Goal: Download file/media

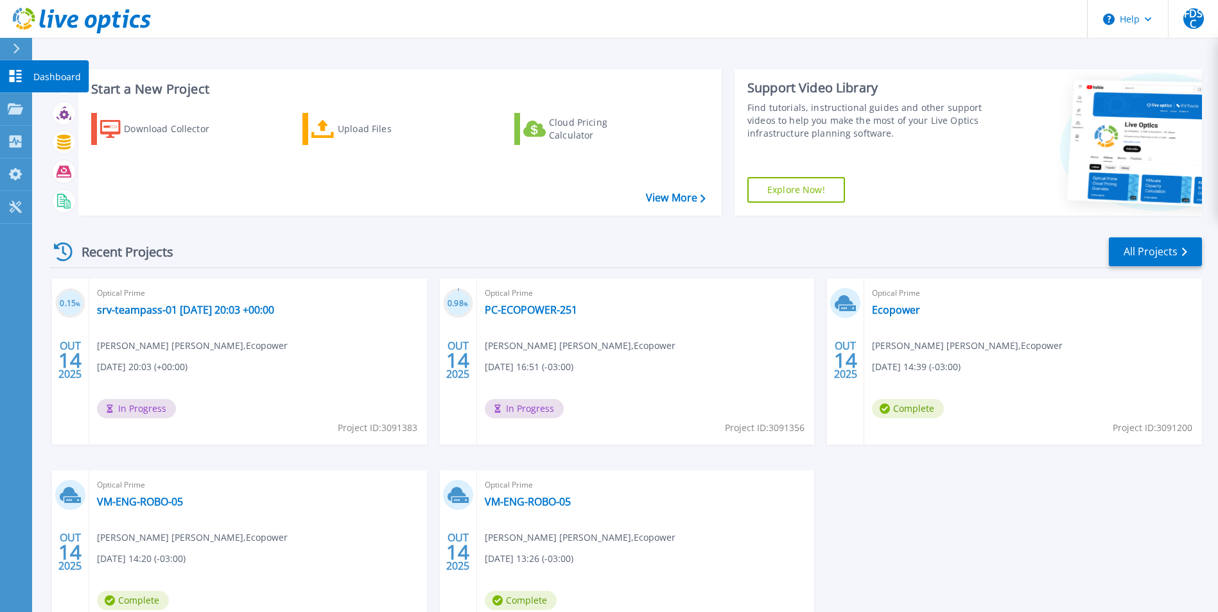
click at [14, 80] on icon at bounding box center [16, 76] width 12 height 12
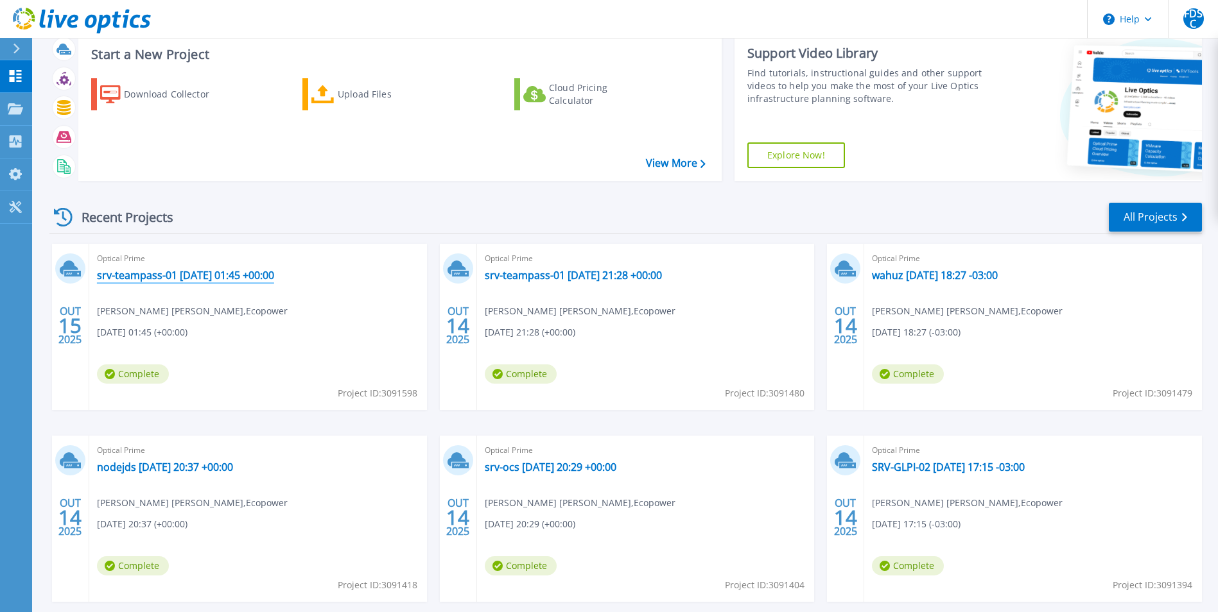
scroll to position [99, 0]
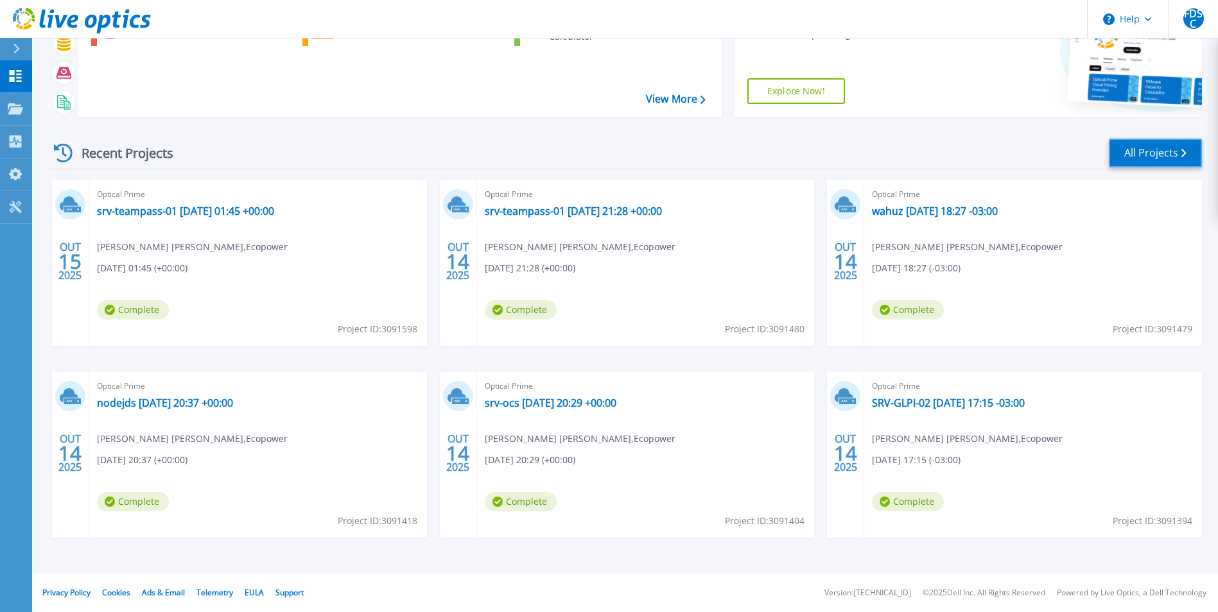
click at [1149, 141] on link "All Projects" at bounding box center [1155, 153] width 93 height 29
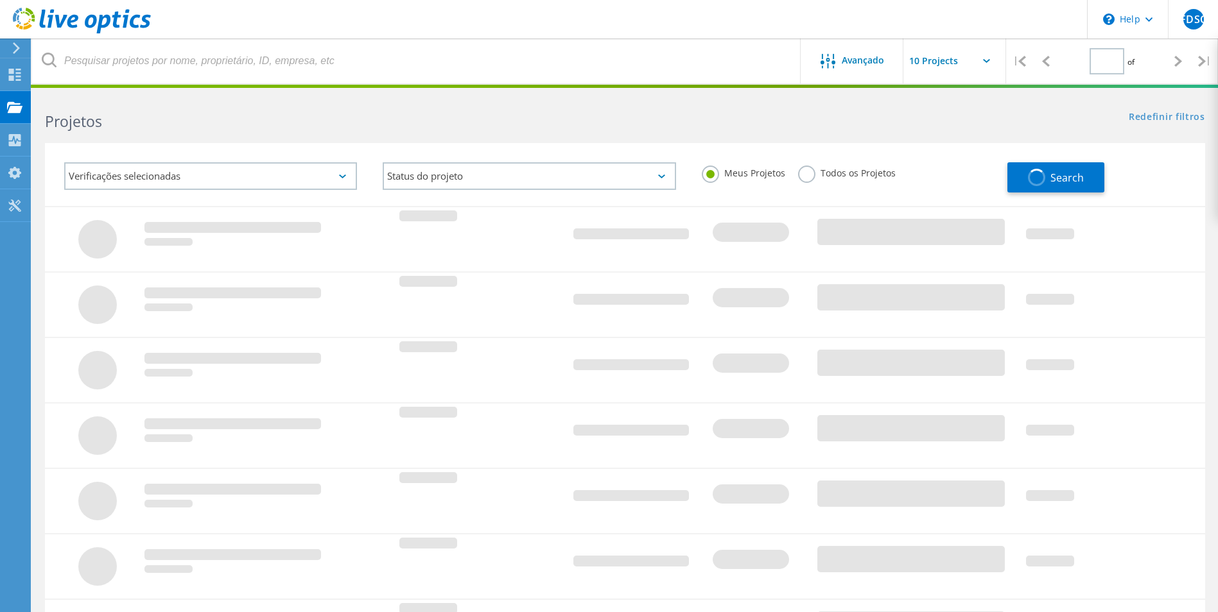
type input "1"
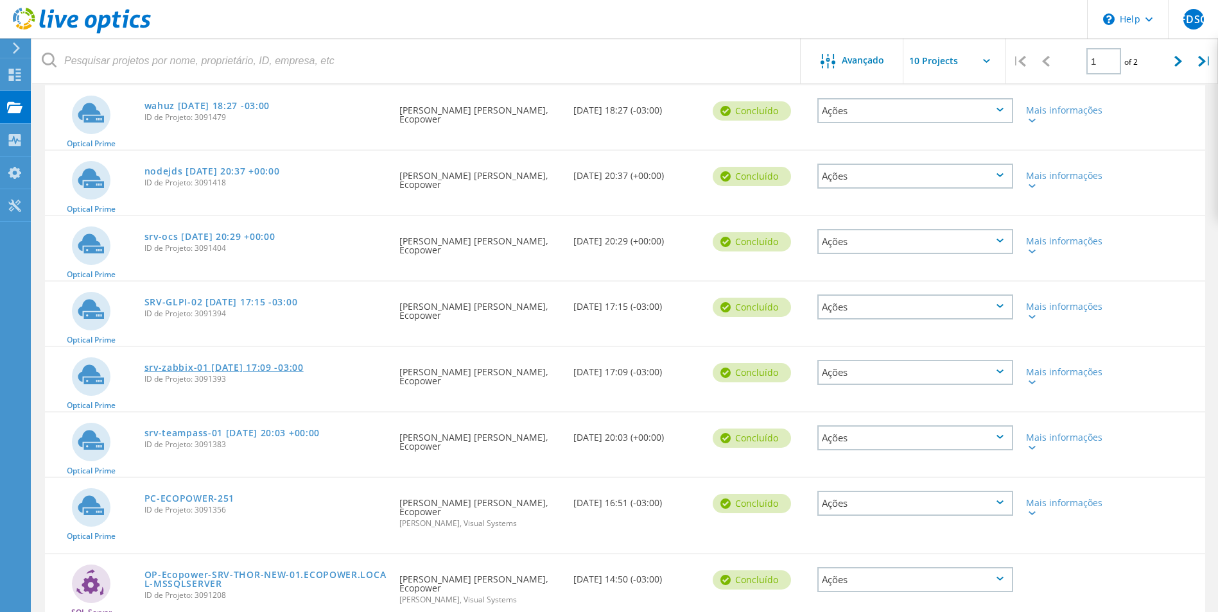
scroll to position [351, 0]
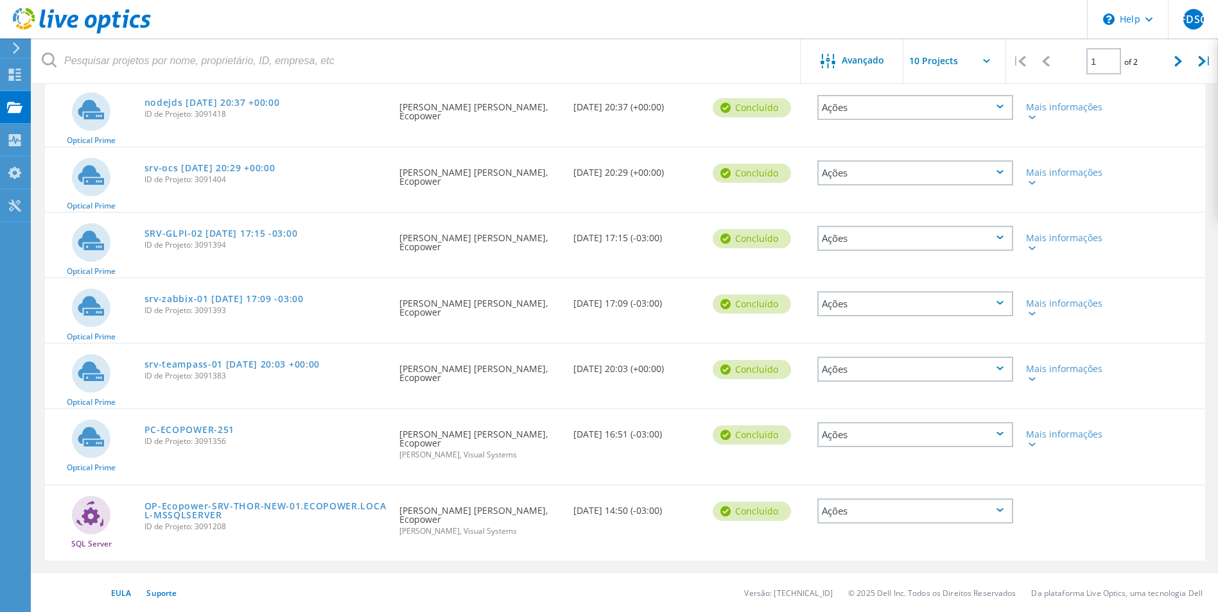
click at [196, 438] on span "ID de Projeto: 3091356" at bounding box center [265, 442] width 243 height 8
click at [202, 423] on div "PC-ECOPOWER-251 ID de Projeto: 3091356" at bounding box center [266, 434] width 256 height 49
click at [205, 431] on link "PC-ECOPOWER-251" at bounding box center [189, 430] width 91 height 9
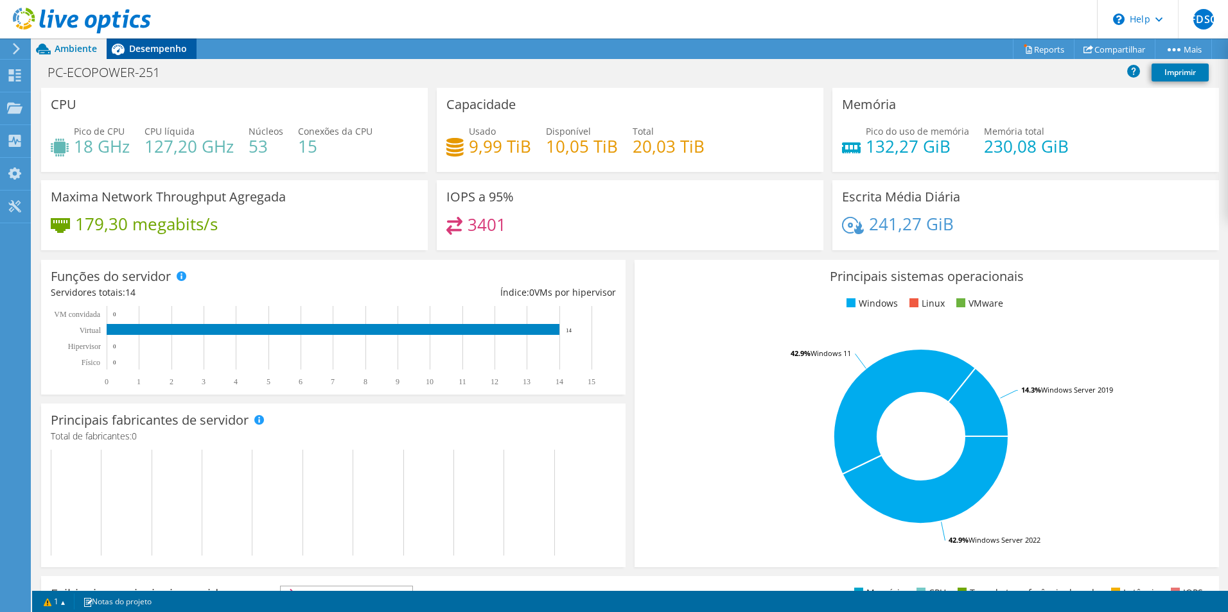
click at [175, 45] on span "Desempenho" at bounding box center [158, 48] width 58 height 12
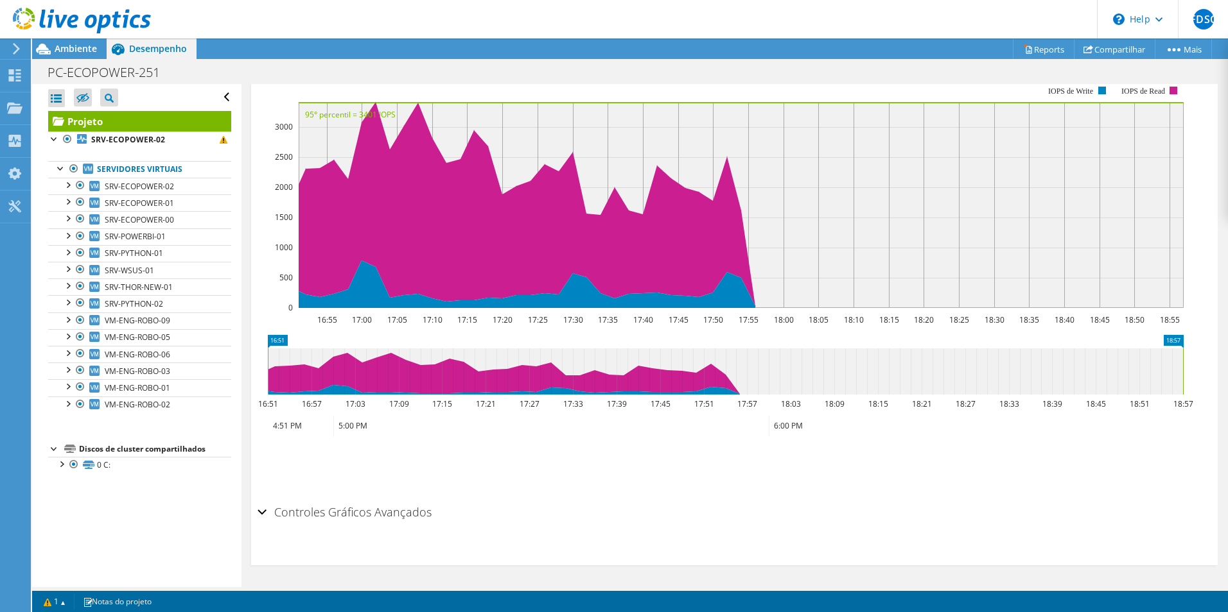
scroll to position [288, 0]
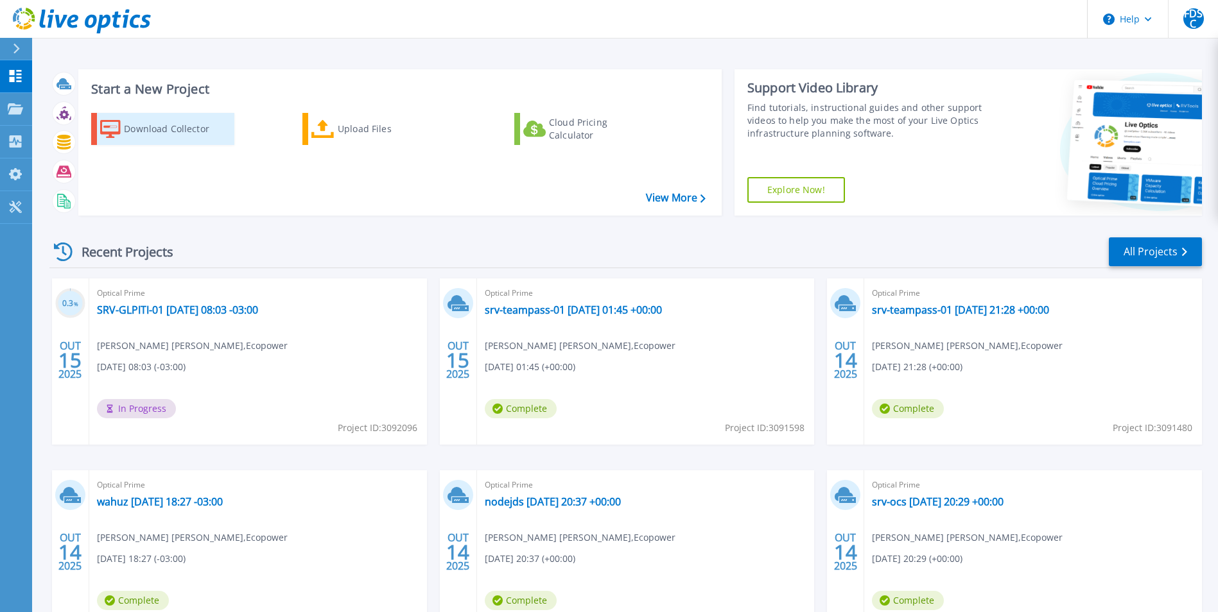
click at [163, 118] on div "Download Collector" at bounding box center [175, 129] width 103 height 26
